Goal: Find specific page/section: Find specific page/section

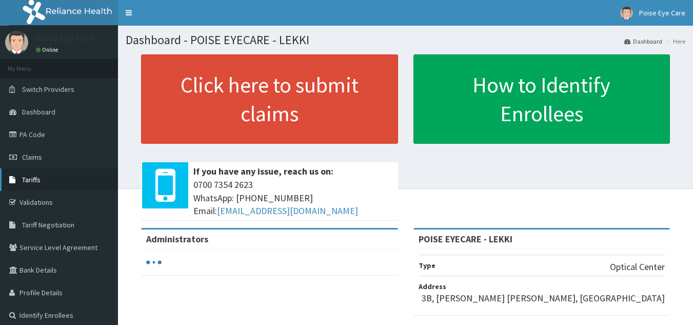
click at [30, 175] on span "Tariffs" at bounding box center [31, 179] width 18 height 9
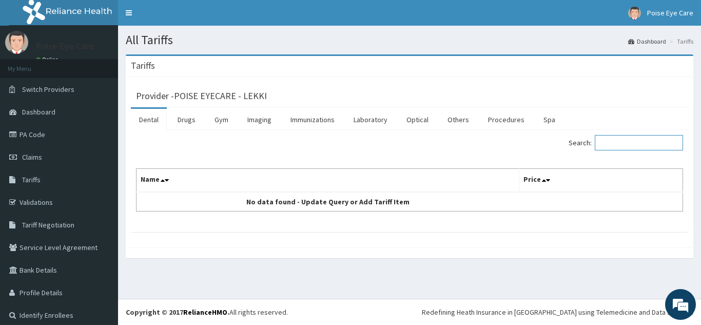
click at [617, 144] on input "Search:" at bounding box center [639, 142] width 88 height 15
click at [425, 119] on link "Optical" at bounding box center [417, 120] width 38 height 22
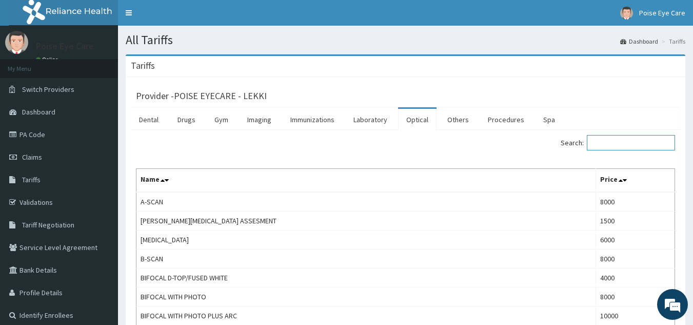
click at [610, 142] on input "Search:" at bounding box center [631, 142] width 88 height 15
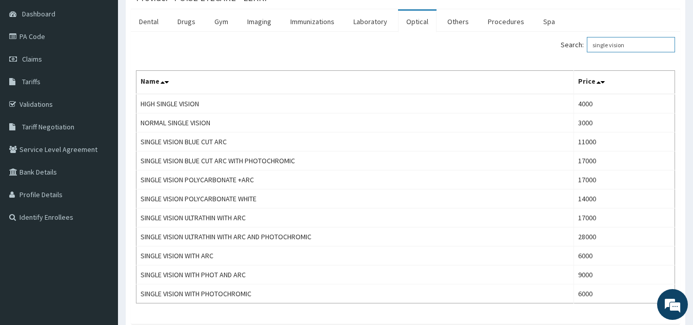
scroll to position [99, 0]
type input "single vision"
click at [43, 37] on link "PA Code" at bounding box center [59, 35] width 118 height 23
